Goal: Browse casually

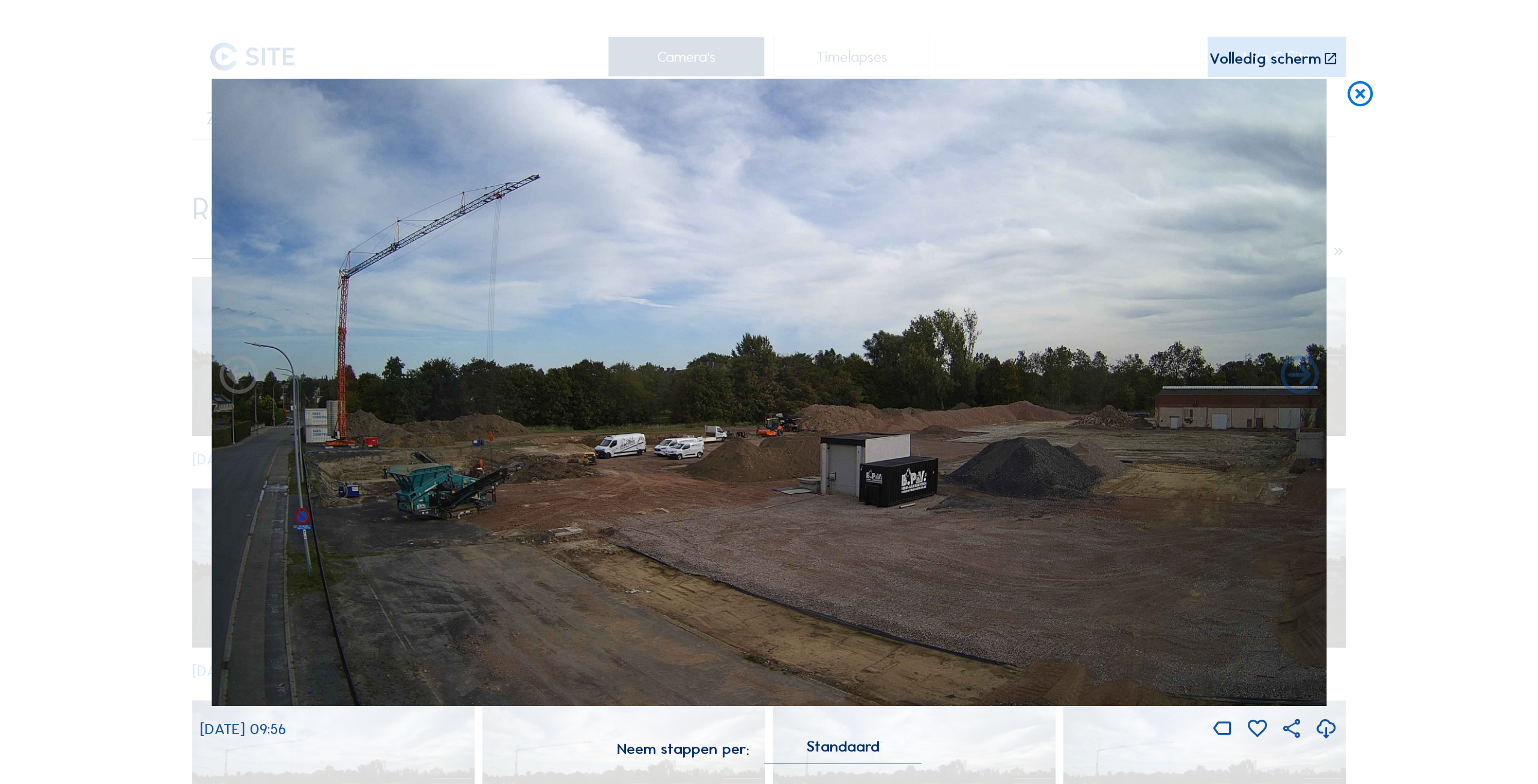
click at [233, 54] on div "Scroll om door de tijd te reizen | Druk op de 'Alt'-knop + scroll om te Zoomen …" at bounding box center [579, 60] width 759 height 15
click at [1363, 91] on icon at bounding box center [1360, 95] width 30 height 32
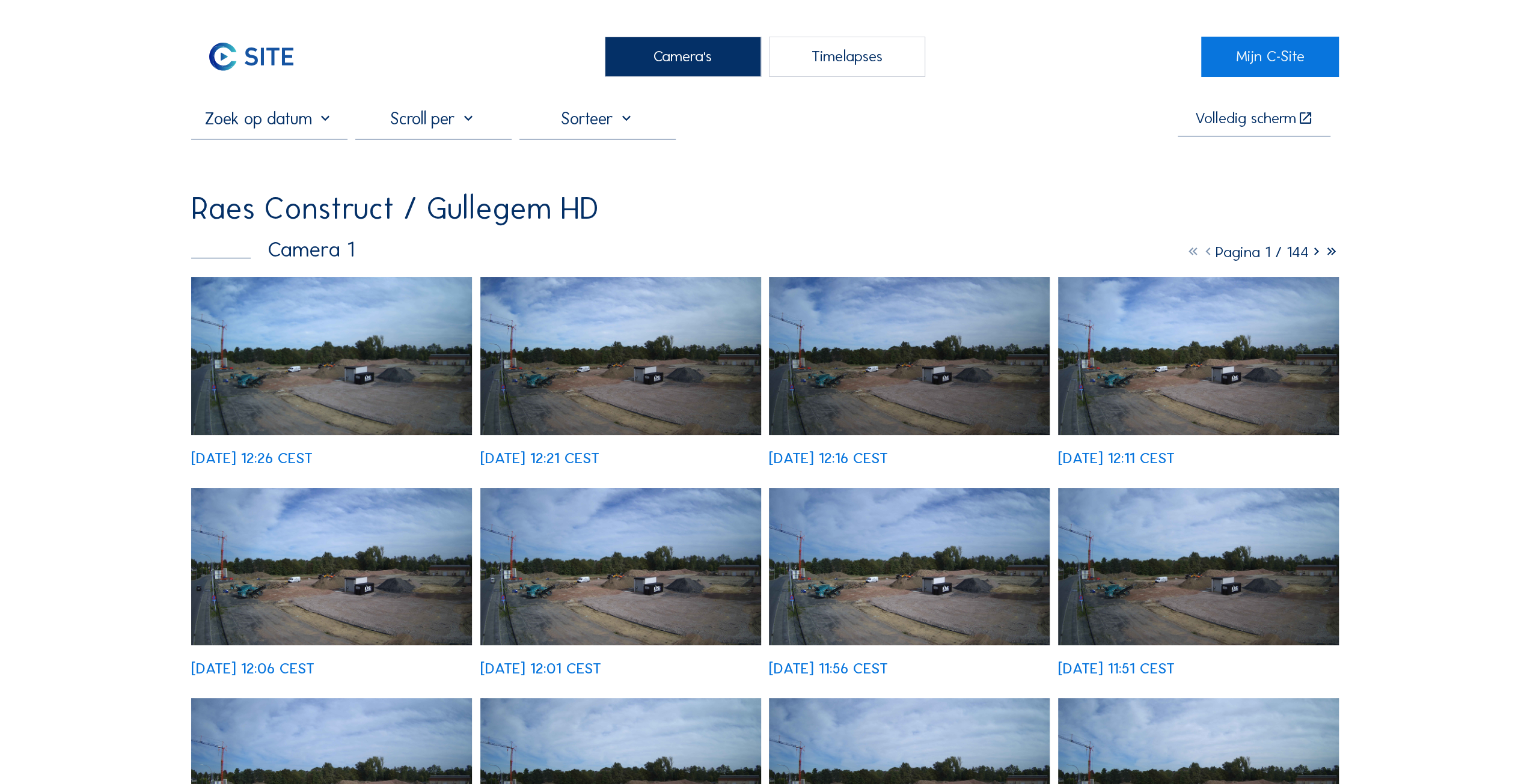
click at [346, 355] on img at bounding box center [332, 355] width 280 height 158
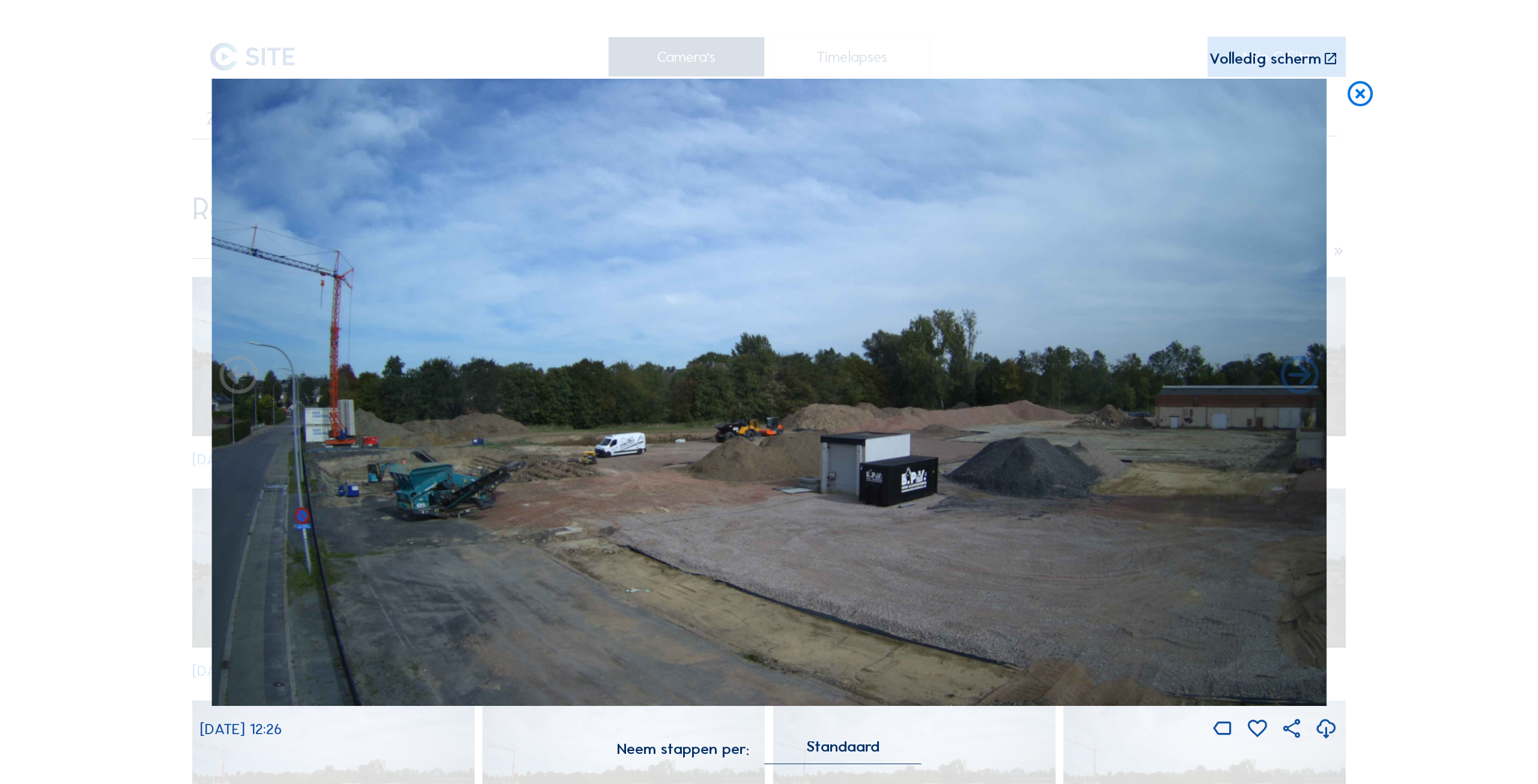
click at [1360, 93] on icon at bounding box center [1360, 95] width 30 height 32
